Goal: Task Accomplishment & Management: Manage account settings

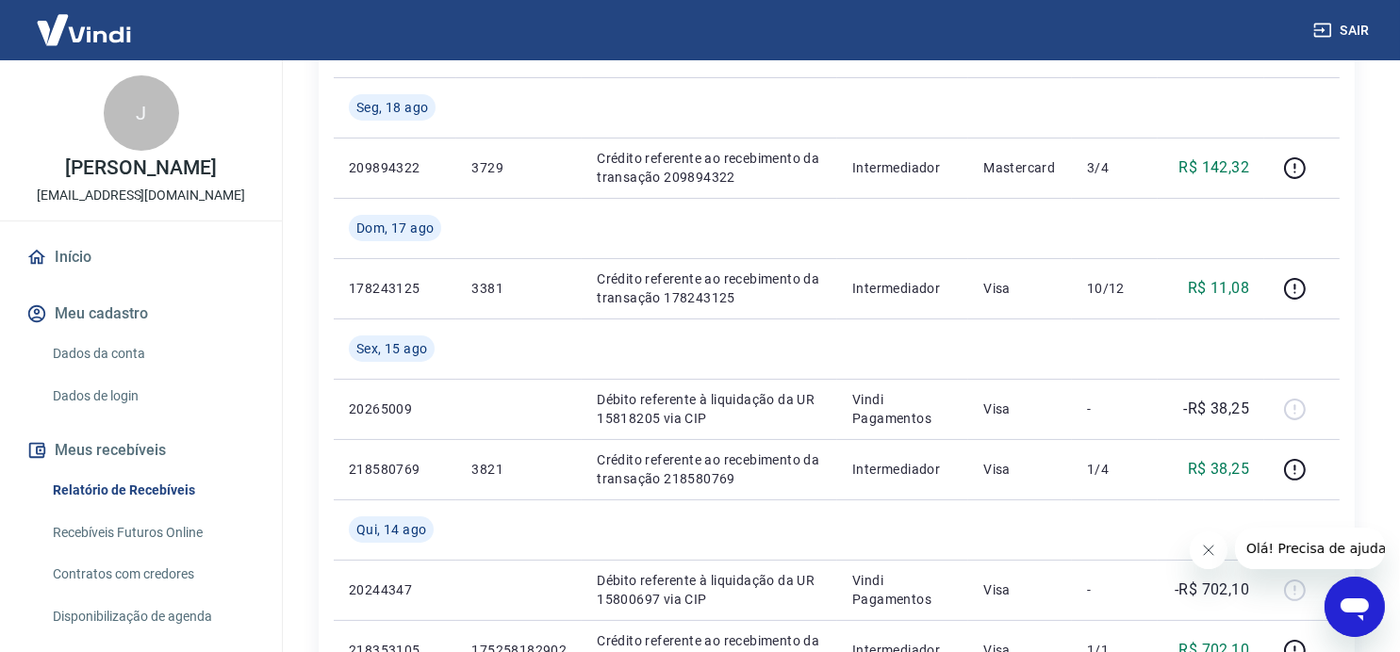
scroll to position [471, 0]
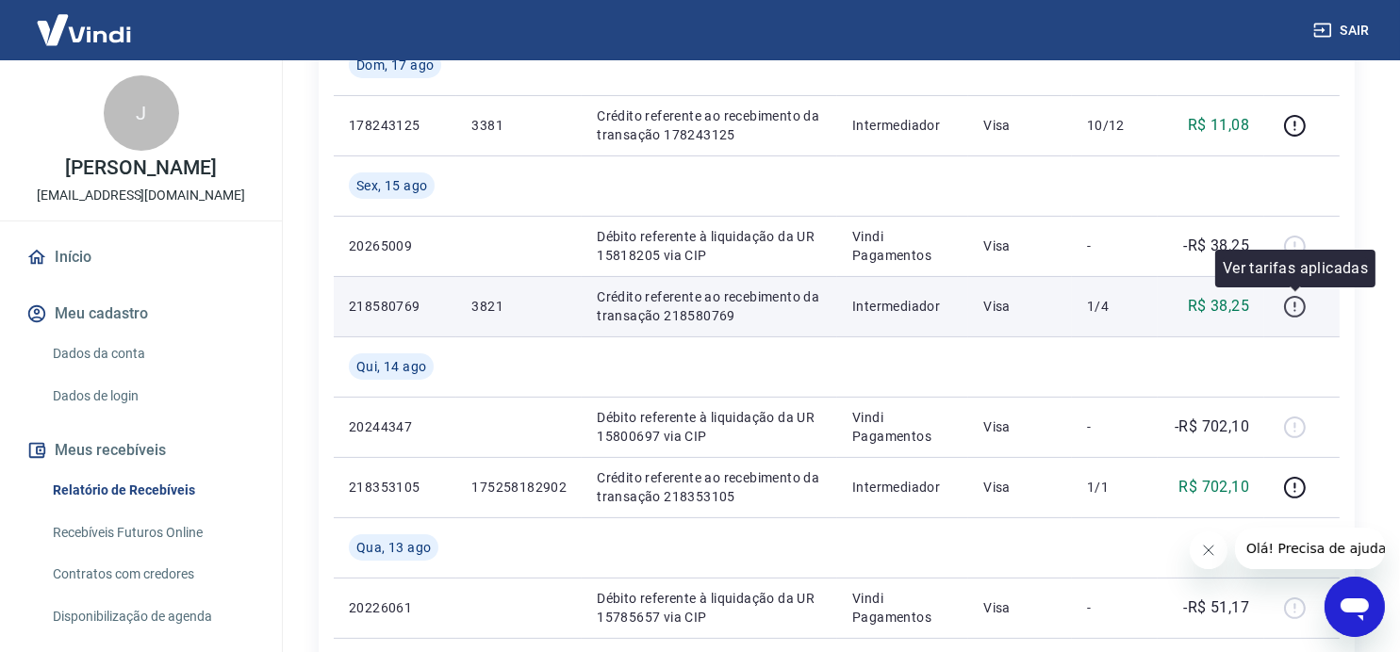
click at [1295, 308] on icon "button" at bounding box center [1295, 307] width 24 height 24
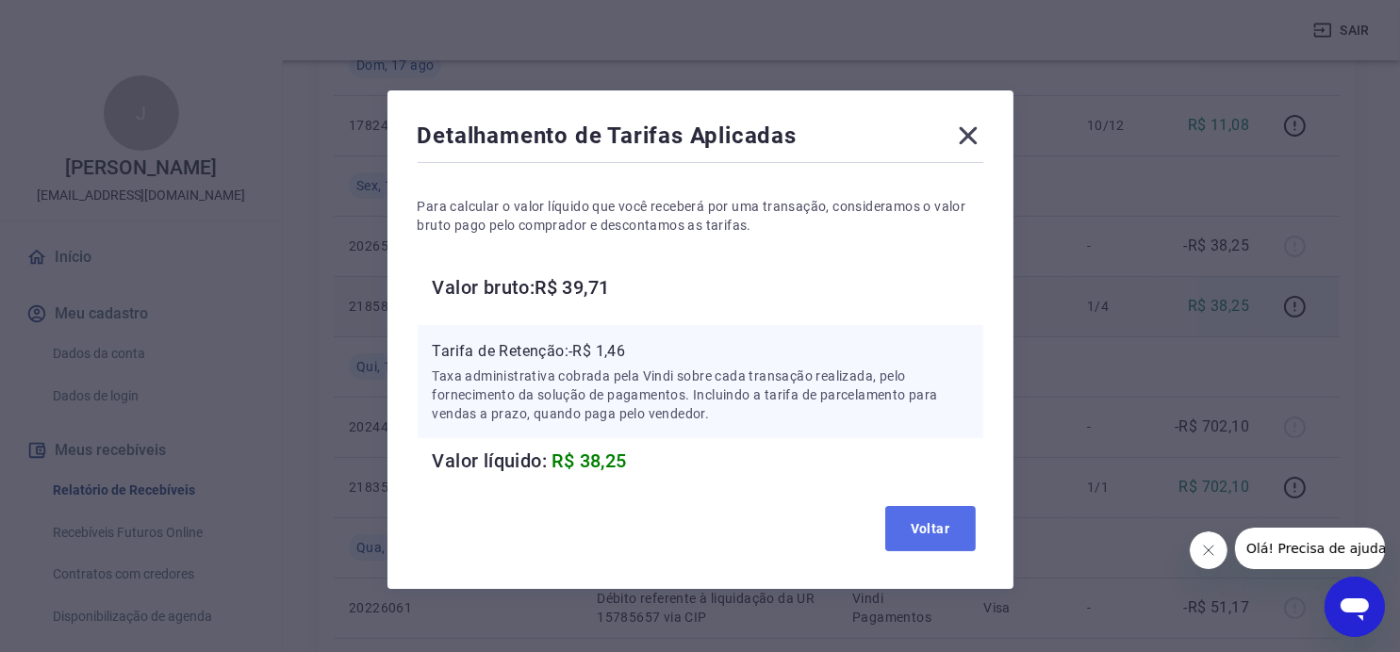
click at [936, 523] on button "Voltar" at bounding box center [930, 528] width 90 height 45
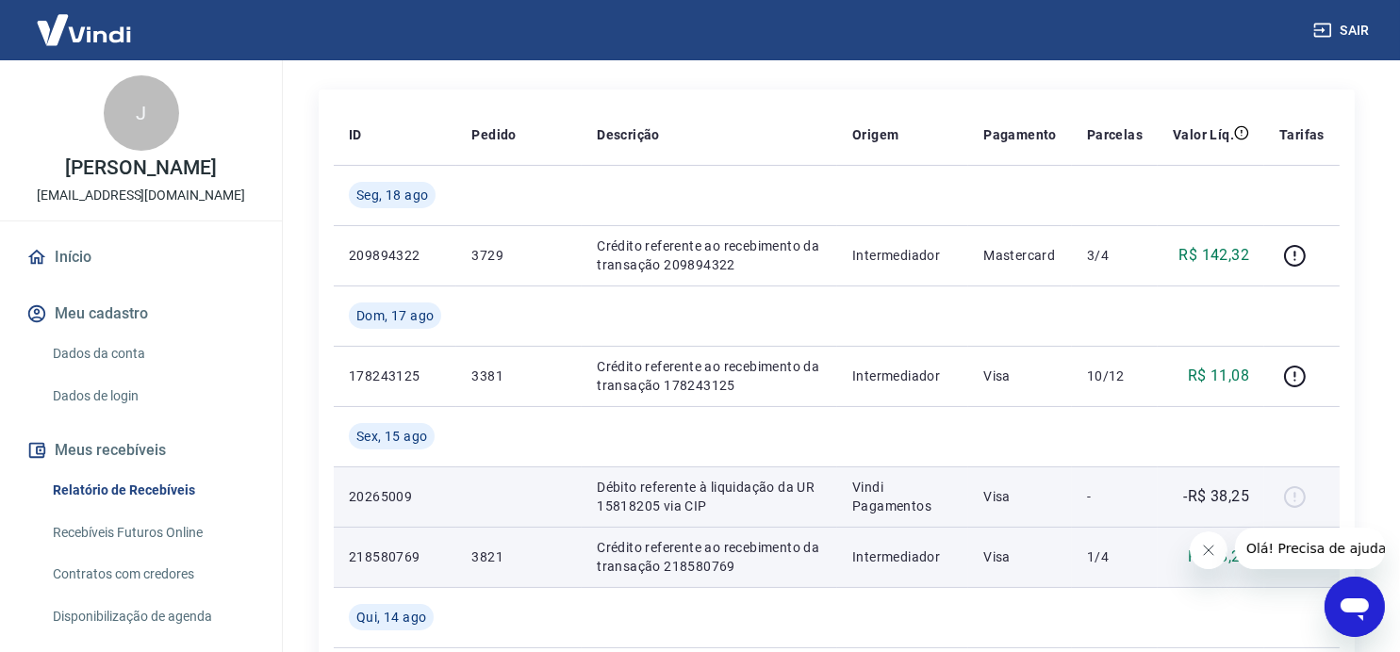
scroll to position [189, 0]
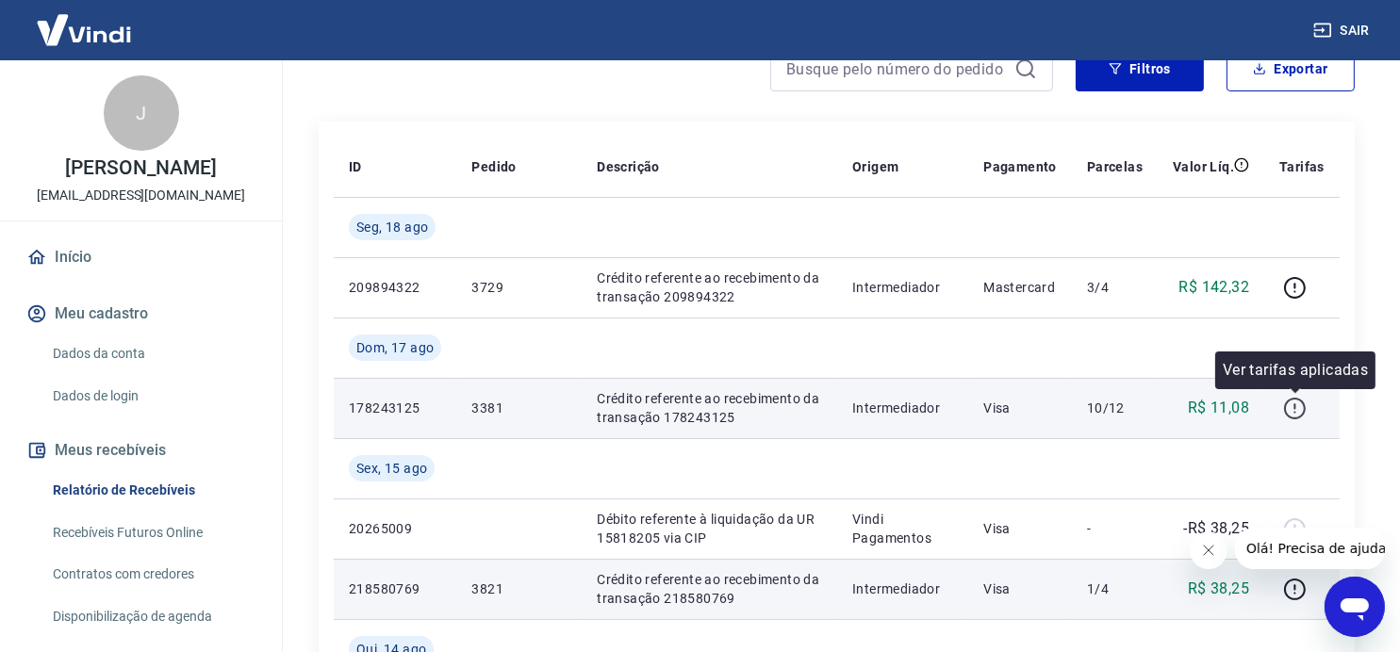
click at [1299, 406] on icon "button" at bounding box center [1295, 409] width 24 height 24
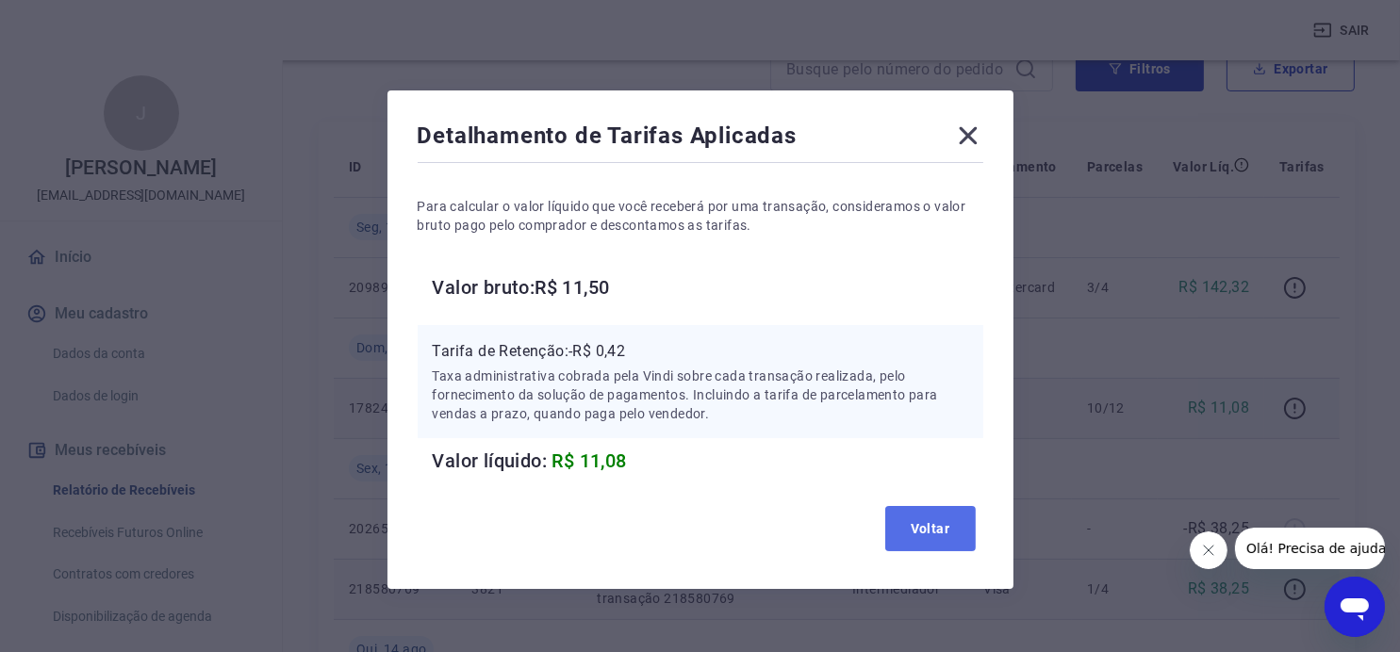
click at [922, 521] on button "Voltar" at bounding box center [930, 528] width 90 height 45
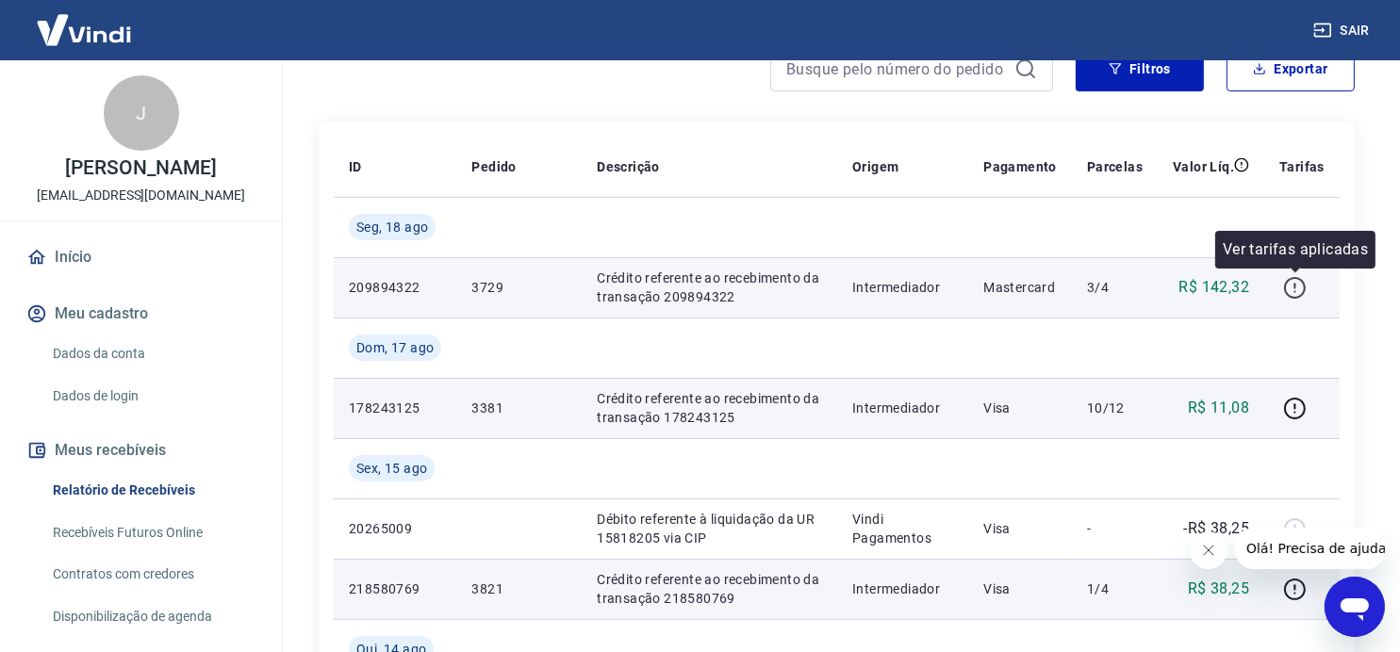
click at [1299, 283] on icon "button" at bounding box center [1295, 288] width 24 height 24
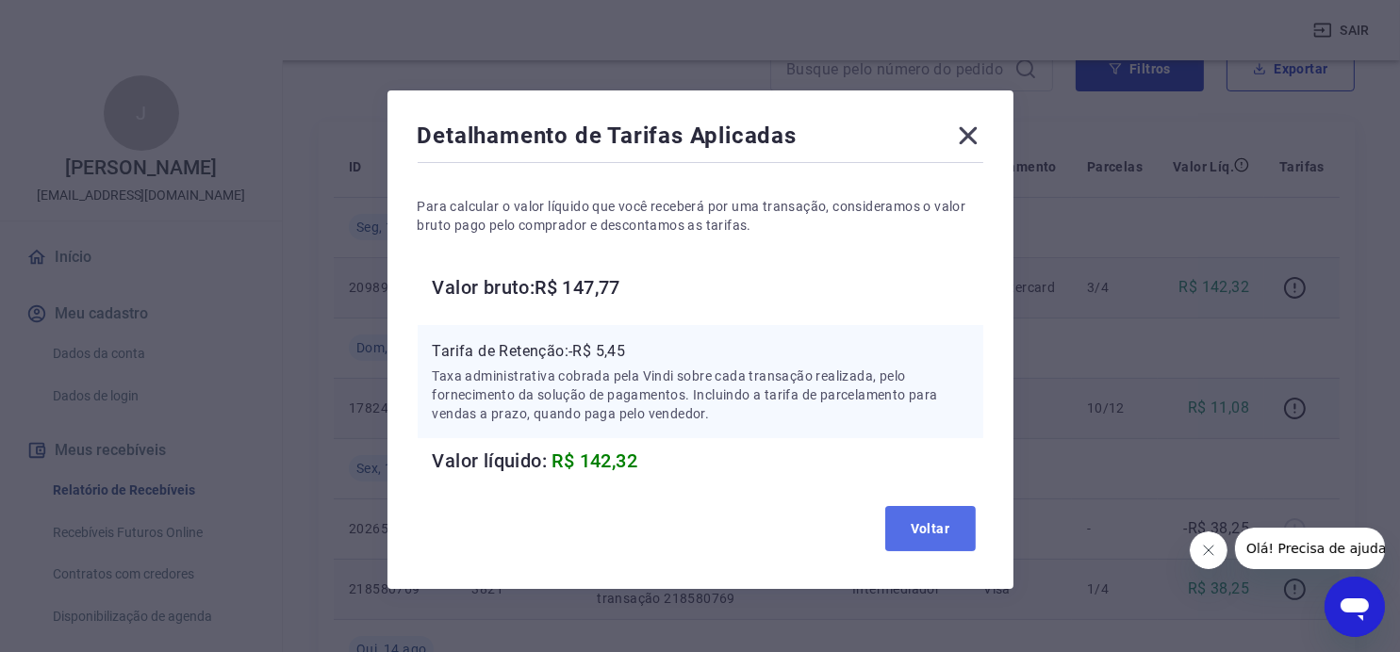
click at [926, 529] on button "Voltar" at bounding box center [930, 528] width 90 height 45
